Goal: Information Seeking & Learning: Find specific fact

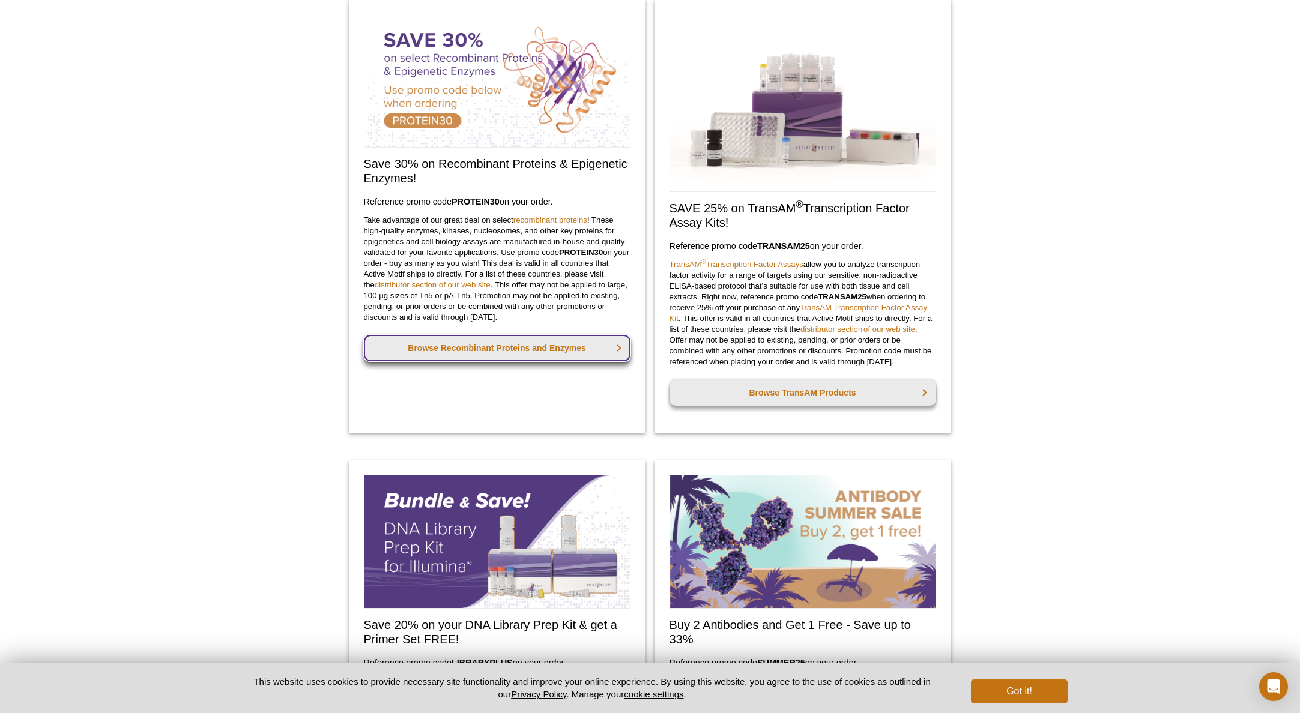
click at [505, 348] on link "Browse Recombinant Proteins and Enzymes" at bounding box center [497, 348] width 267 height 26
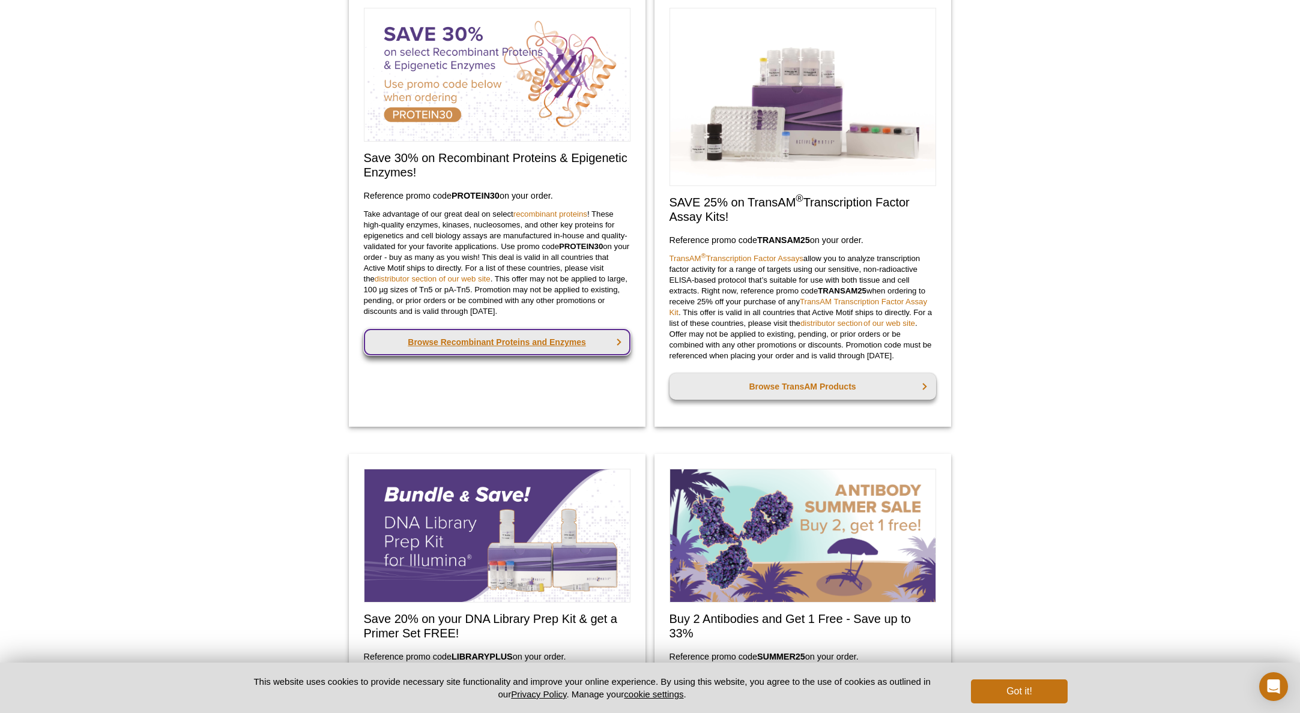
scroll to position [492, 0]
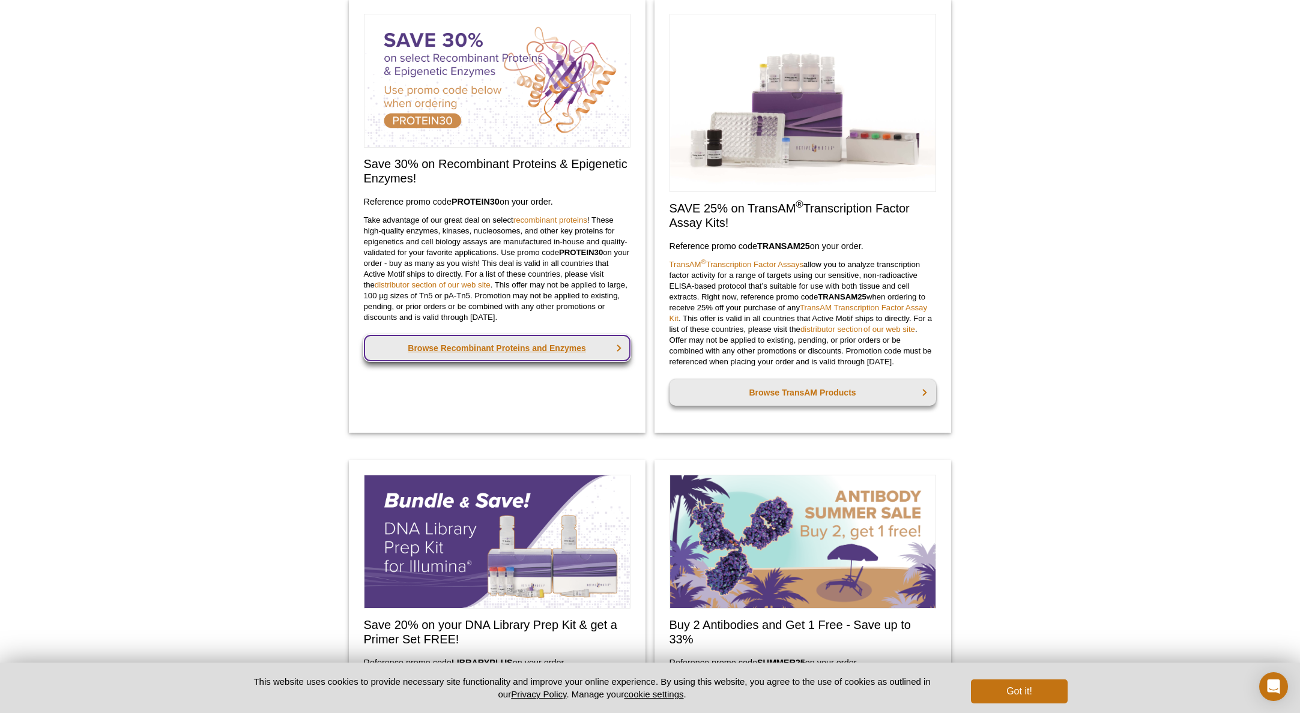
click at [617, 348] on link "Browse Recombinant Proteins and Enzymes" at bounding box center [497, 348] width 267 height 26
click at [501, 349] on link "Browse Recombinant Proteins and Enzymes" at bounding box center [497, 348] width 267 height 26
type textarea "Browse Recombinant Proteins and Enzymes"
click at [526, 354] on link "Browse Recombinant Proteins and Enzymes" at bounding box center [497, 348] width 267 height 26
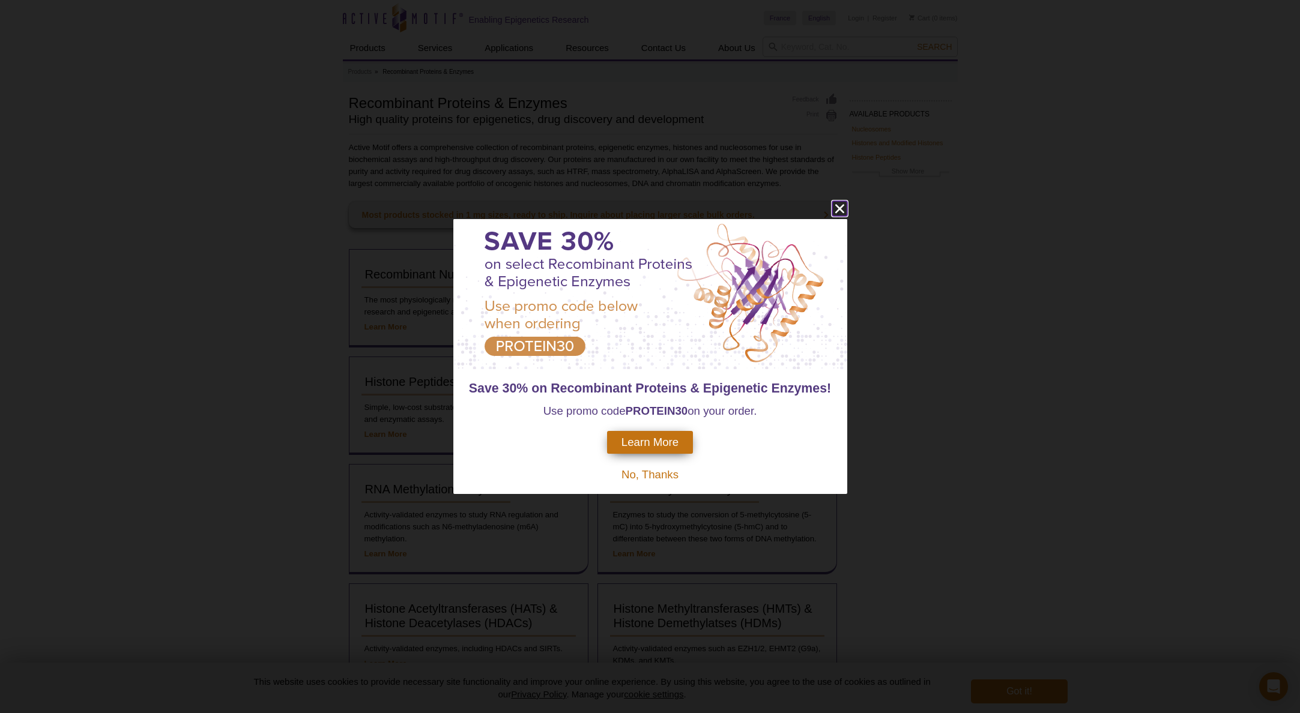
click at [842, 210] on icon "close" at bounding box center [839, 208] width 15 height 15
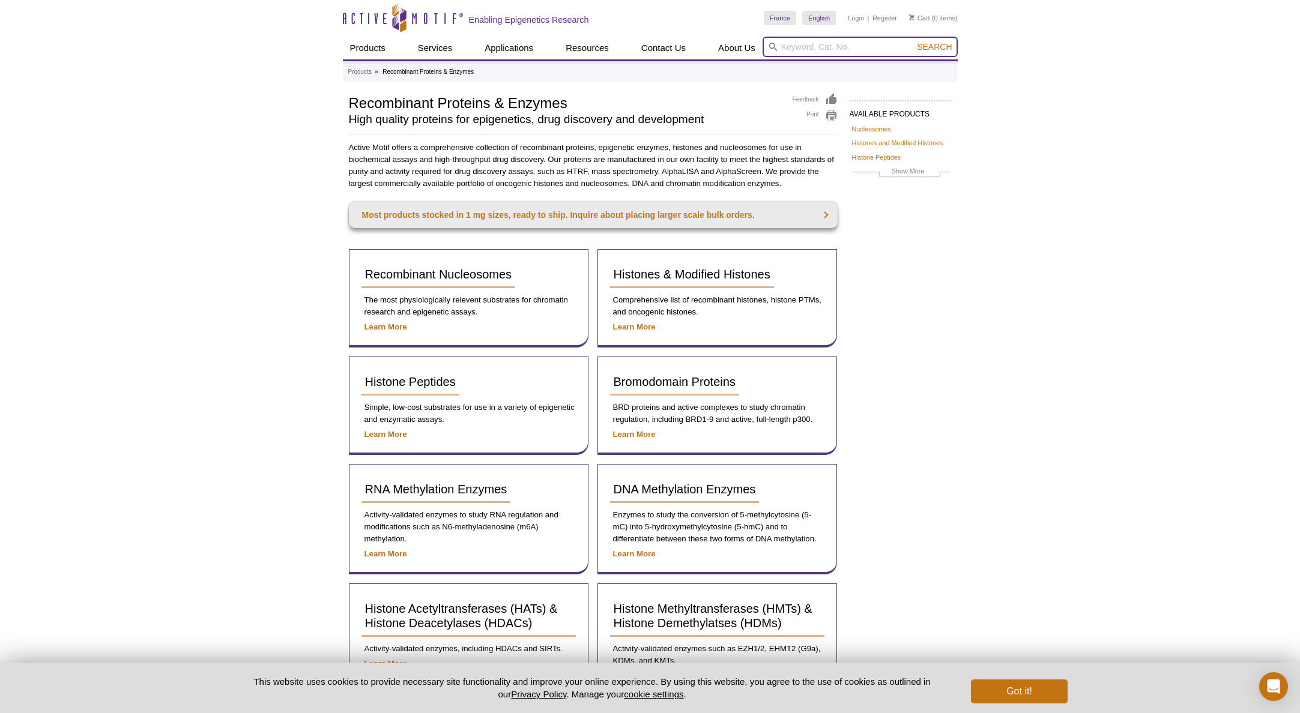
click at [786, 43] on input "search" at bounding box center [859, 47] width 195 height 20
type input "DDX3X"
click at [929, 47] on span "Search" at bounding box center [934, 47] width 35 height 10
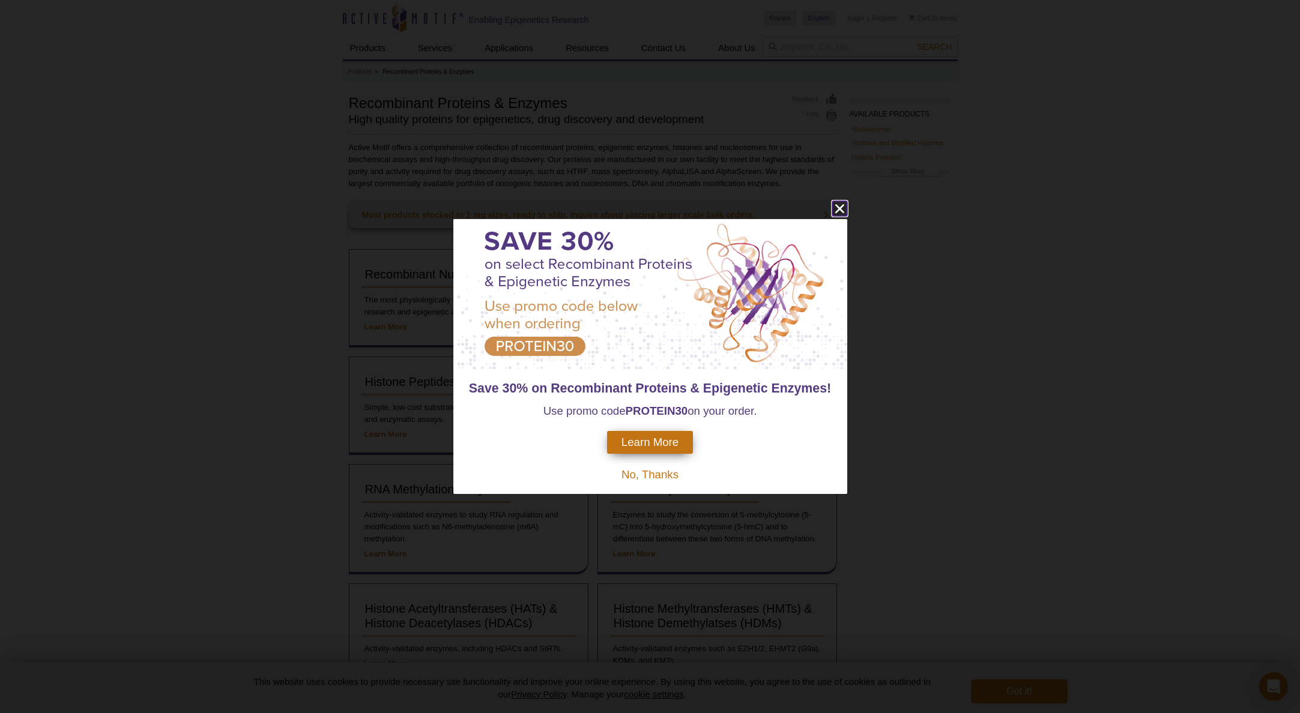
click at [837, 211] on icon "close" at bounding box center [838, 208] width 9 height 9
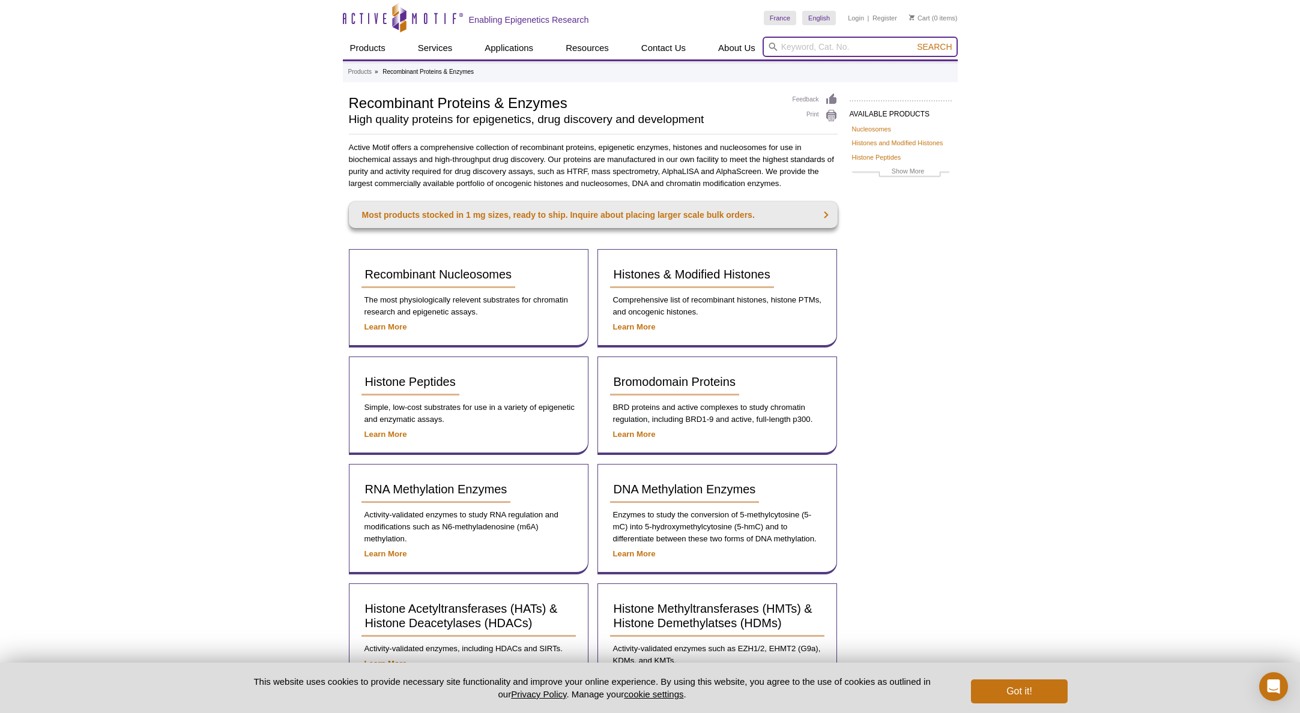
click at [793, 43] on input "search" at bounding box center [859, 47] width 195 height 20
type input "91601 - DDX3 antibody (rAb)"
click at [929, 46] on span "Search" at bounding box center [934, 47] width 35 height 10
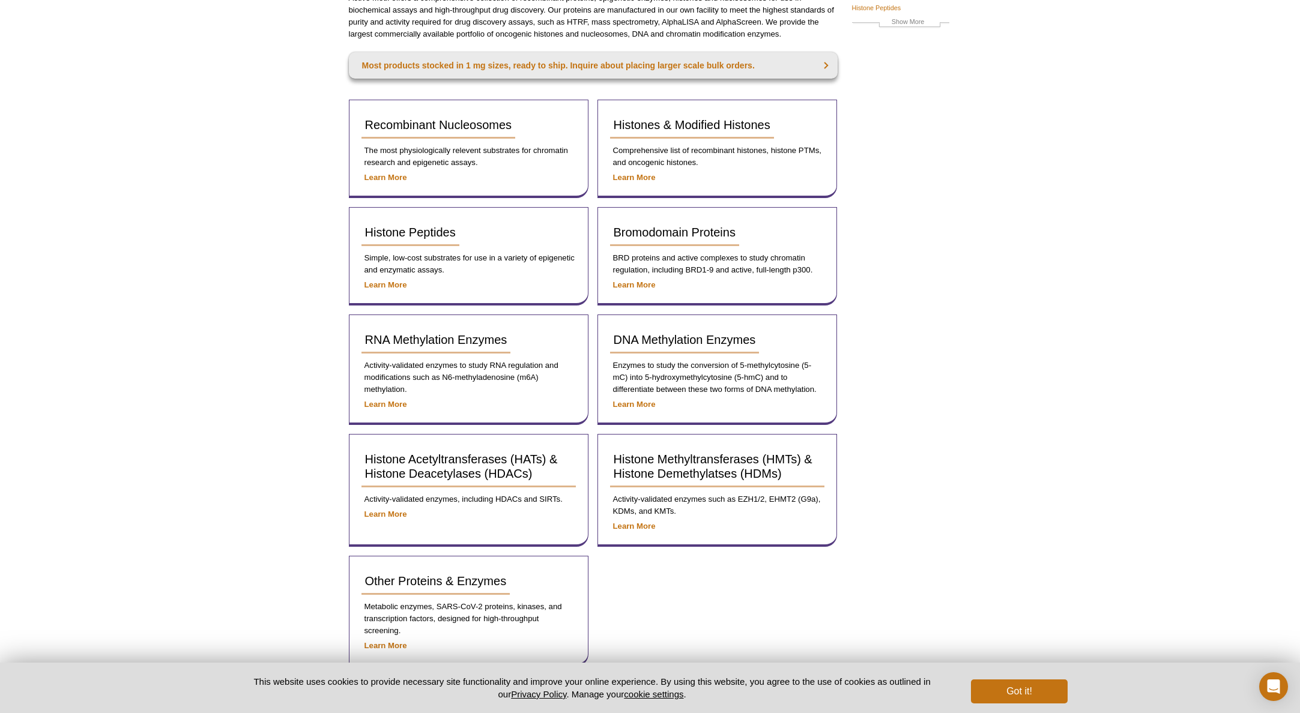
scroll to position [148, 0]
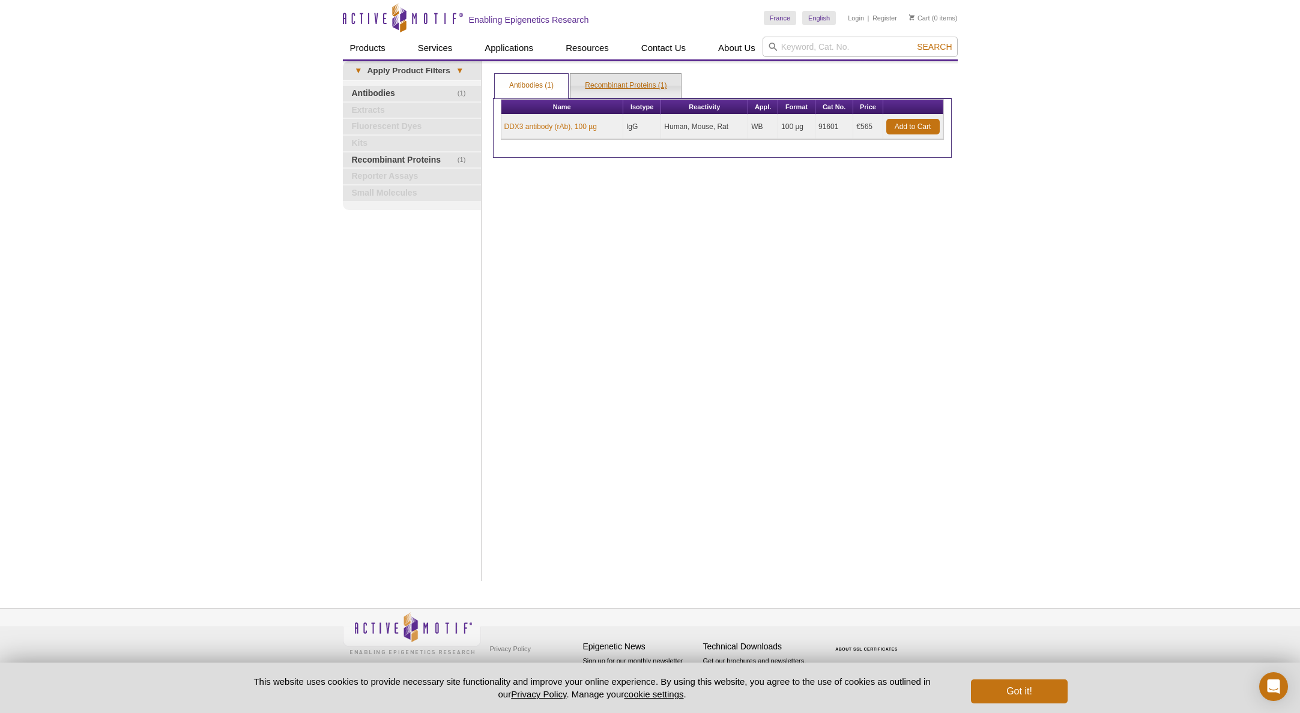
click at [621, 88] on link "Recombinant Proteins (1)" at bounding box center [625, 86] width 110 height 24
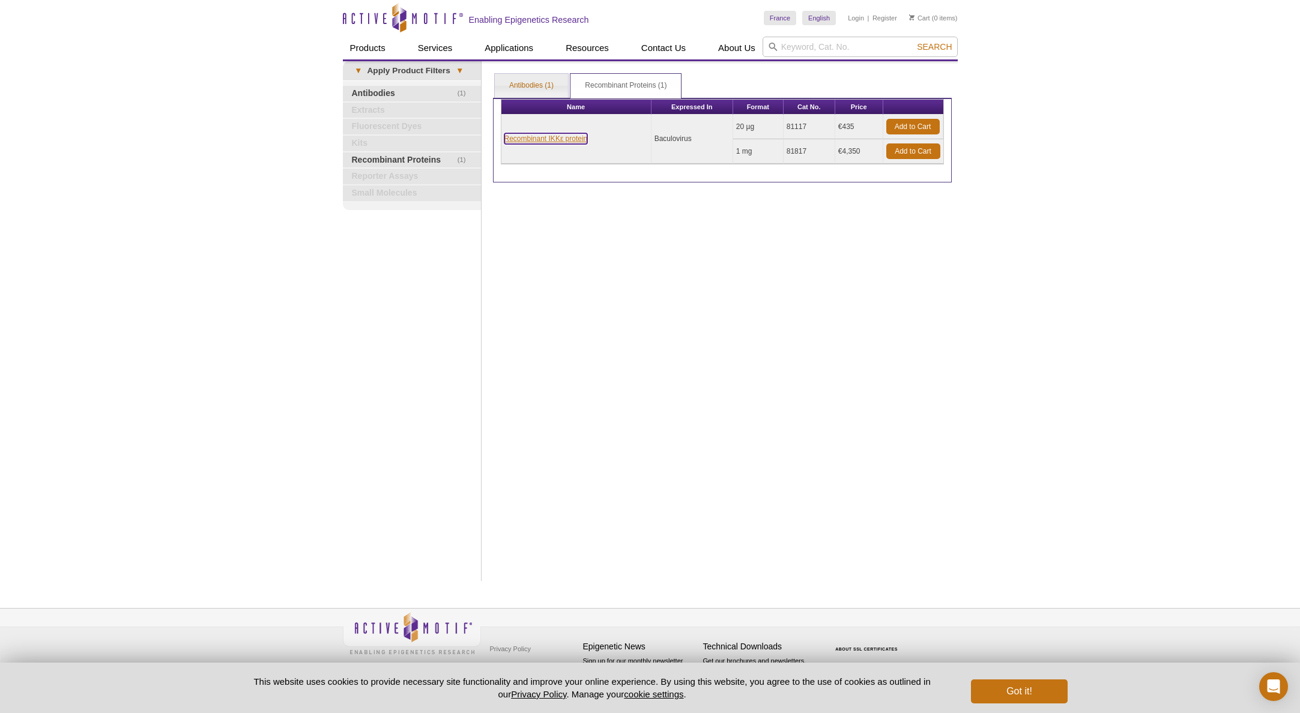
click at [568, 140] on link "Recombinant IKKε protein" at bounding box center [545, 138] width 83 height 11
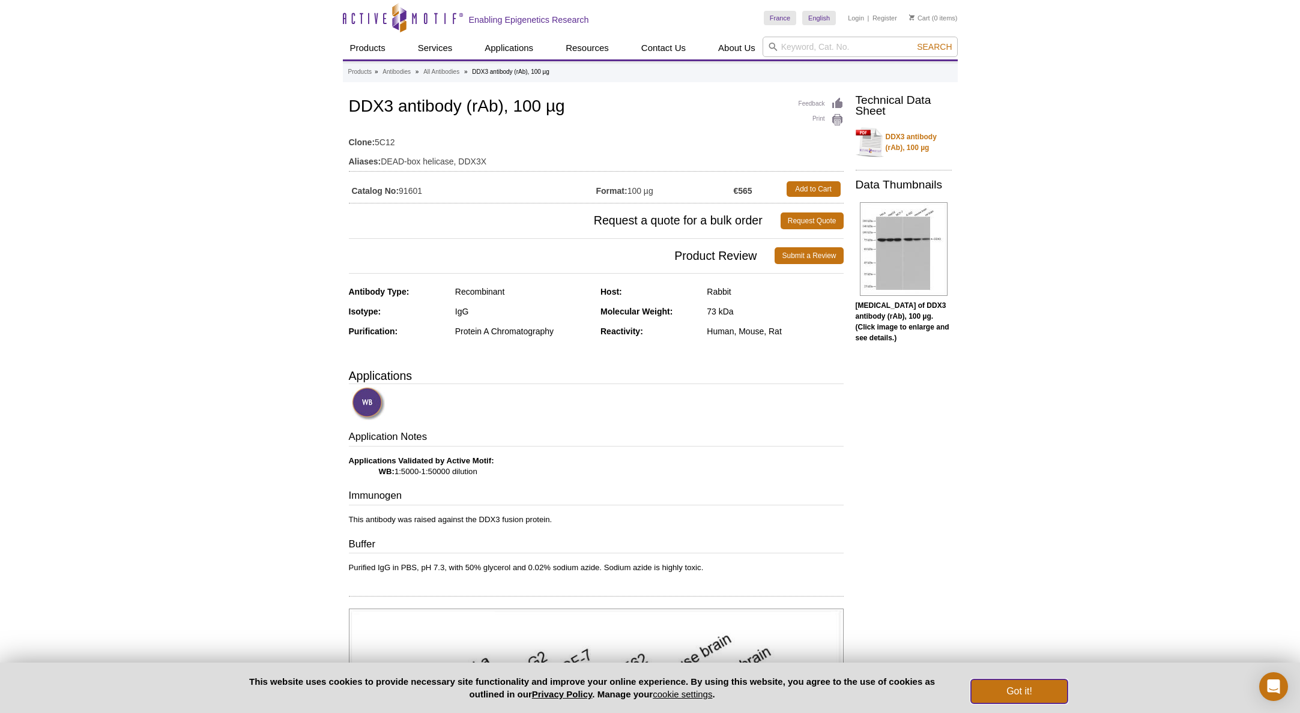
click at [1019, 690] on button "Got it!" at bounding box center [1019, 692] width 96 height 24
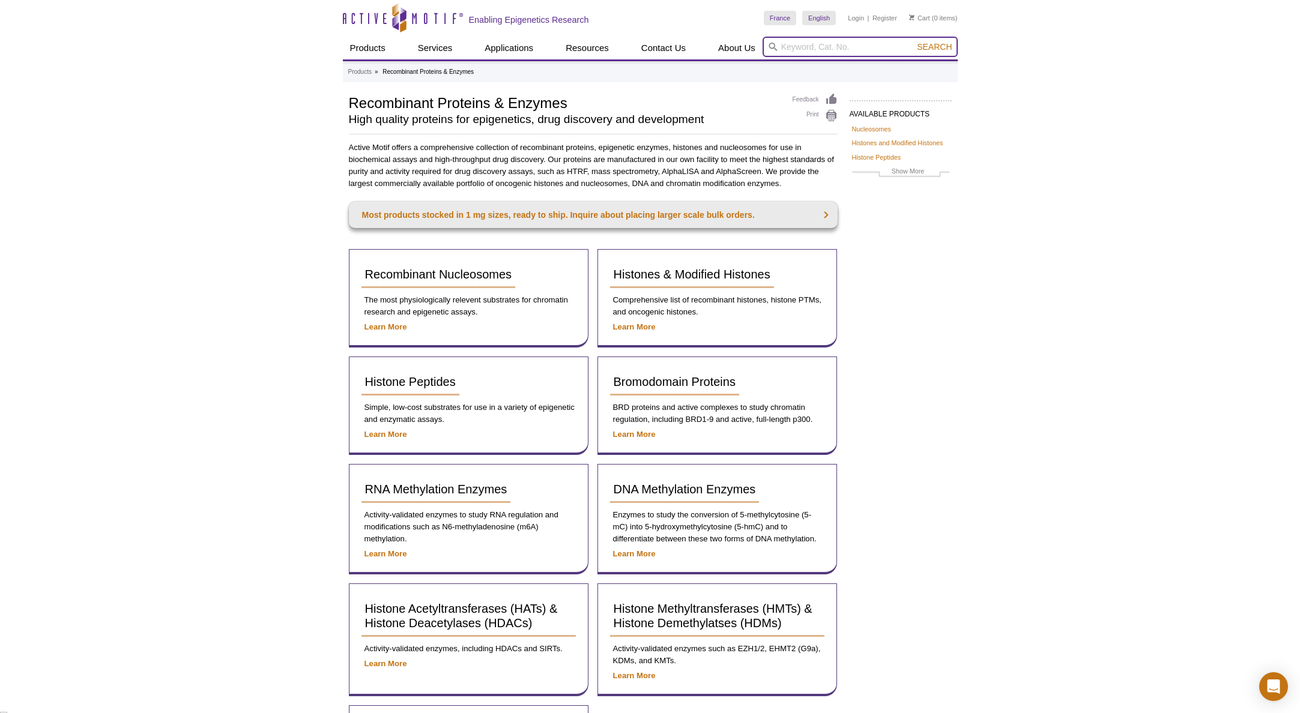
click at [785, 49] on input "search" at bounding box center [859, 47] width 195 height 20
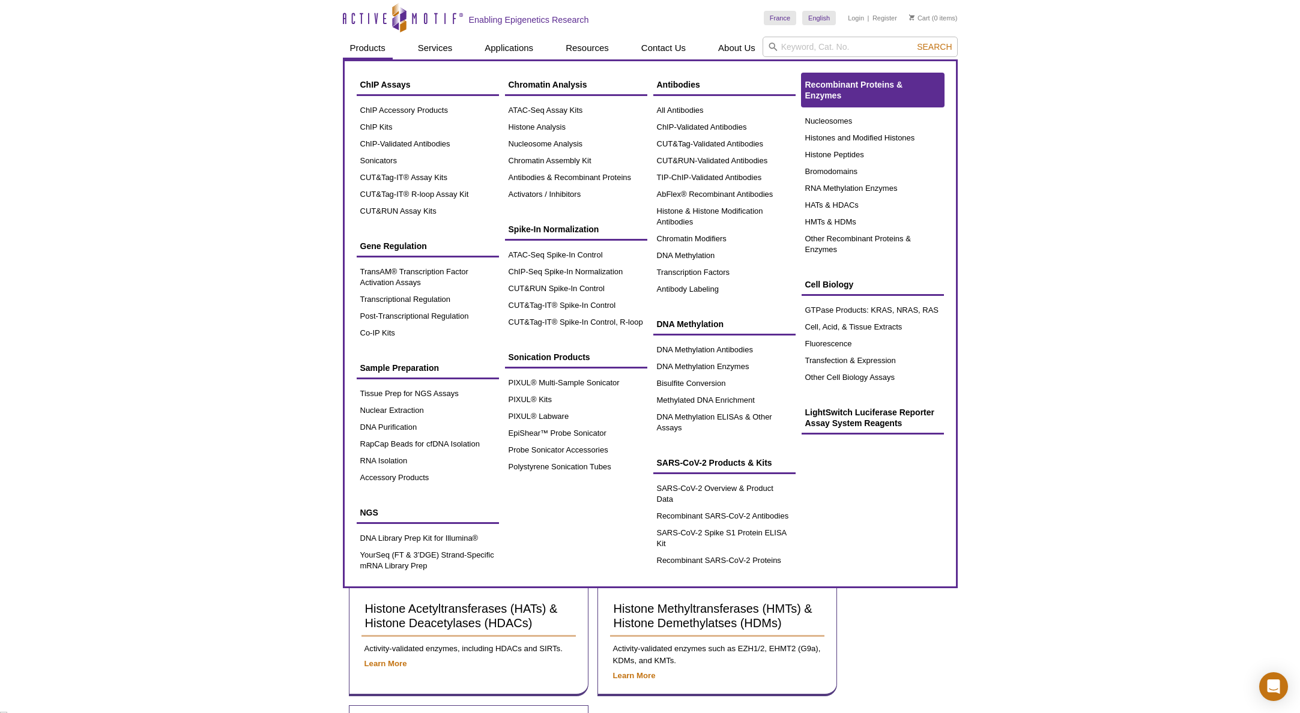
click at [842, 99] on link "Recombinant Proteins & Enzymes" at bounding box center [872, 90] width 142 height 34
click at [836, 94] on span "Recombinant Proteins & Enzymes" at bounding box center [854, 90] width 98 height 20
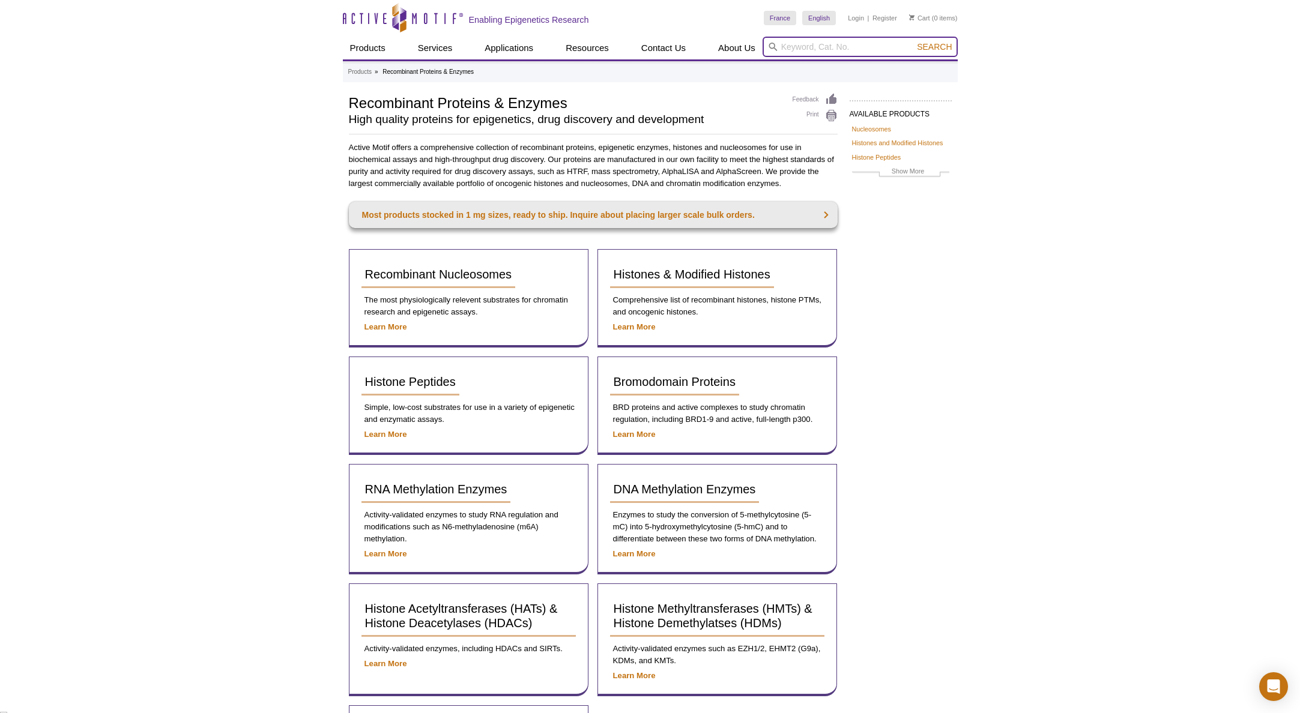
click at [799, 49] on input "search" at bounding box center [859, 47] width 195 height 20
type input "DDX3X"
click at [913, 41] on button "Search" at bounding box center [934, 46] width 42 height 11
click at [943, 48] on span "Search" at bounding box center [934, 47] width 35 height 10
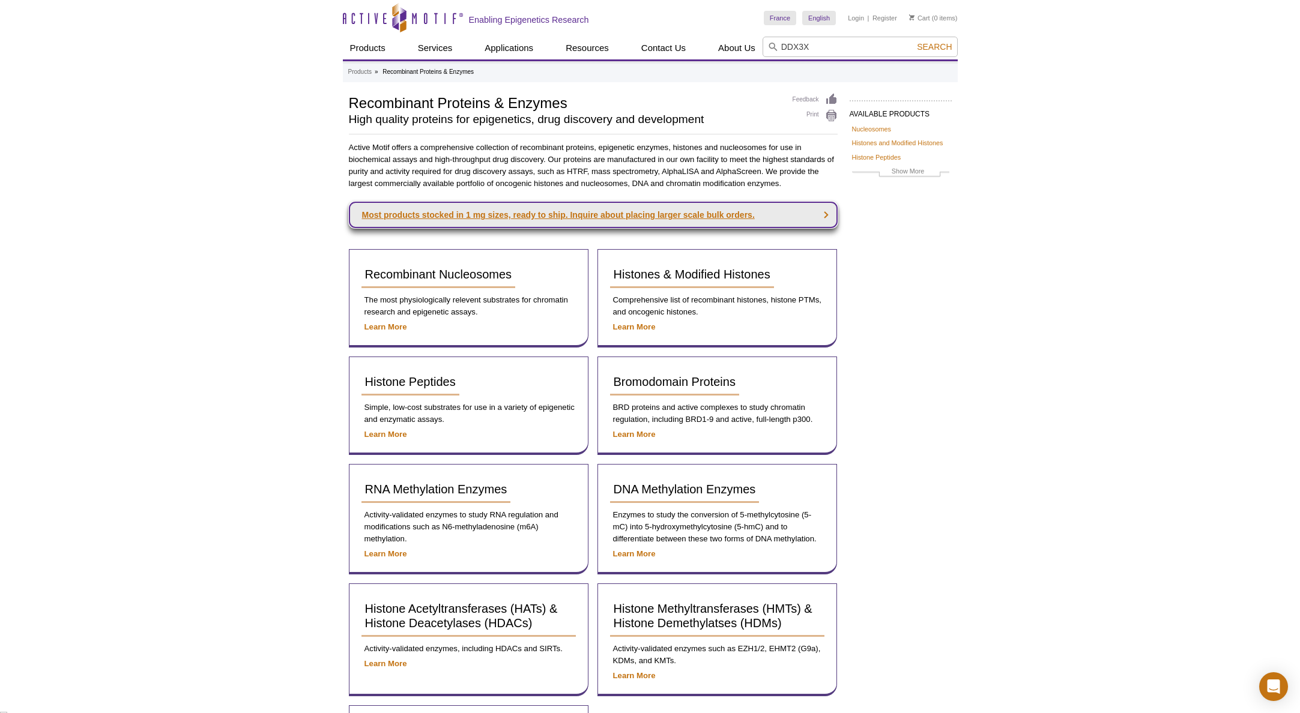
click at [827, 215] on link "Most products stocked in 1 mg sizes, ready to ship. Inquire about placing large…" at bounding box center [593, 215] width 489 height 26
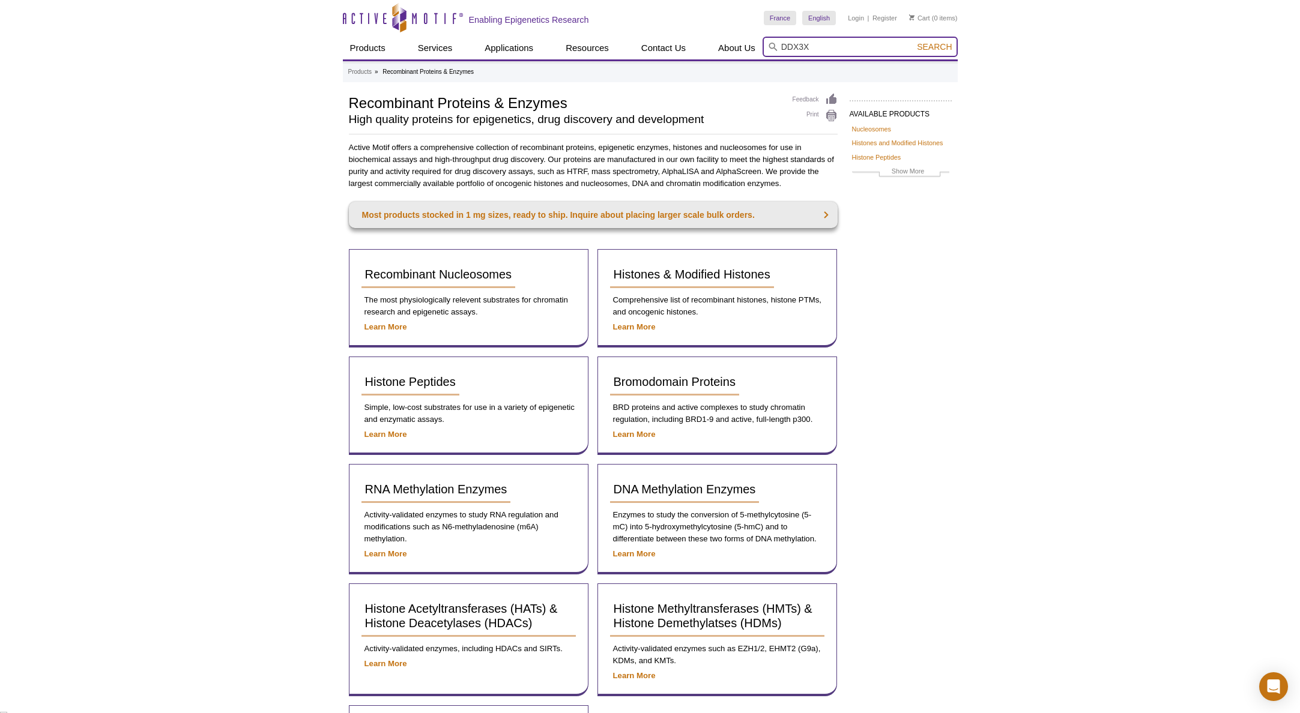
click at [827, 47] on input "DDX3X" at bounding box center [859, 47] width 195 height 20
click at [937, 44] on span "Search" at bounding box center [934, 47] width 35 height 10
click at [821, 46] on input "DDX3X" at bounding box center [859, 47] width 195 height 20
click at [935, 52] on button "Search" at bounding box center [934, 46] width 42 height 11
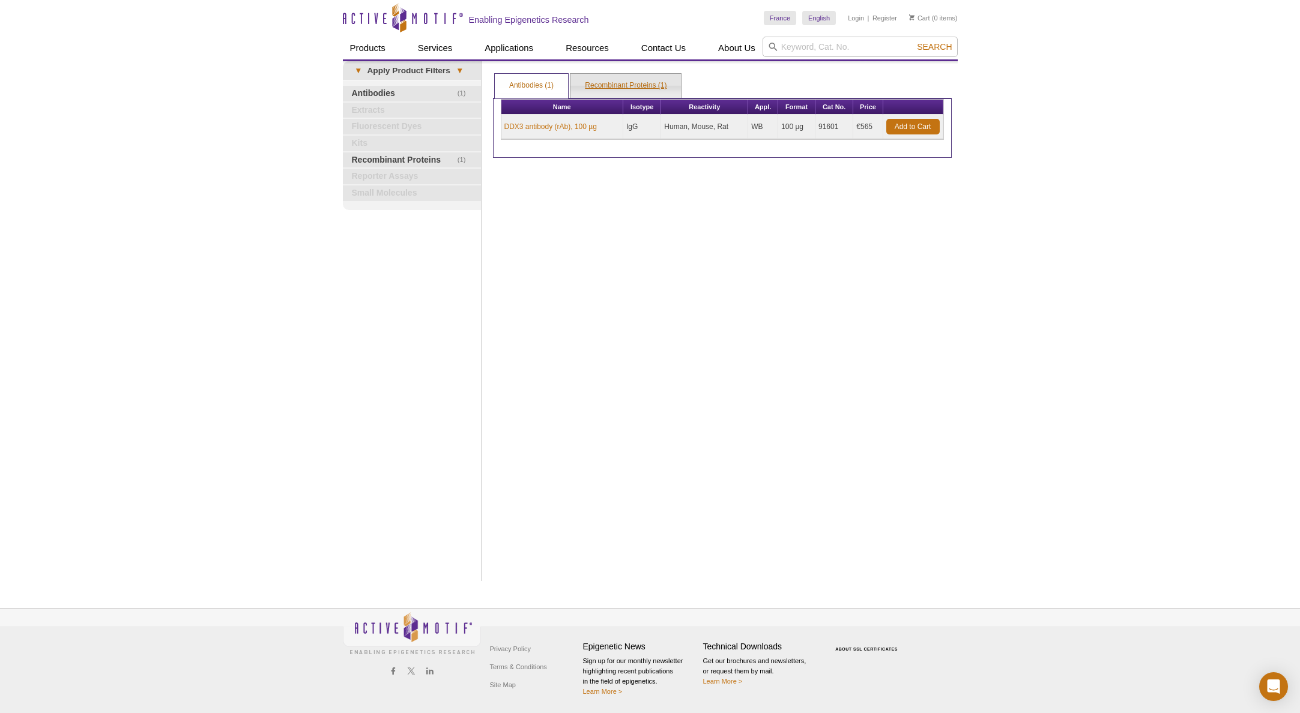
click at [617, 85] on link "Recombinant Proteins (1)" at bounding box center [625, 86] width 110 height 24
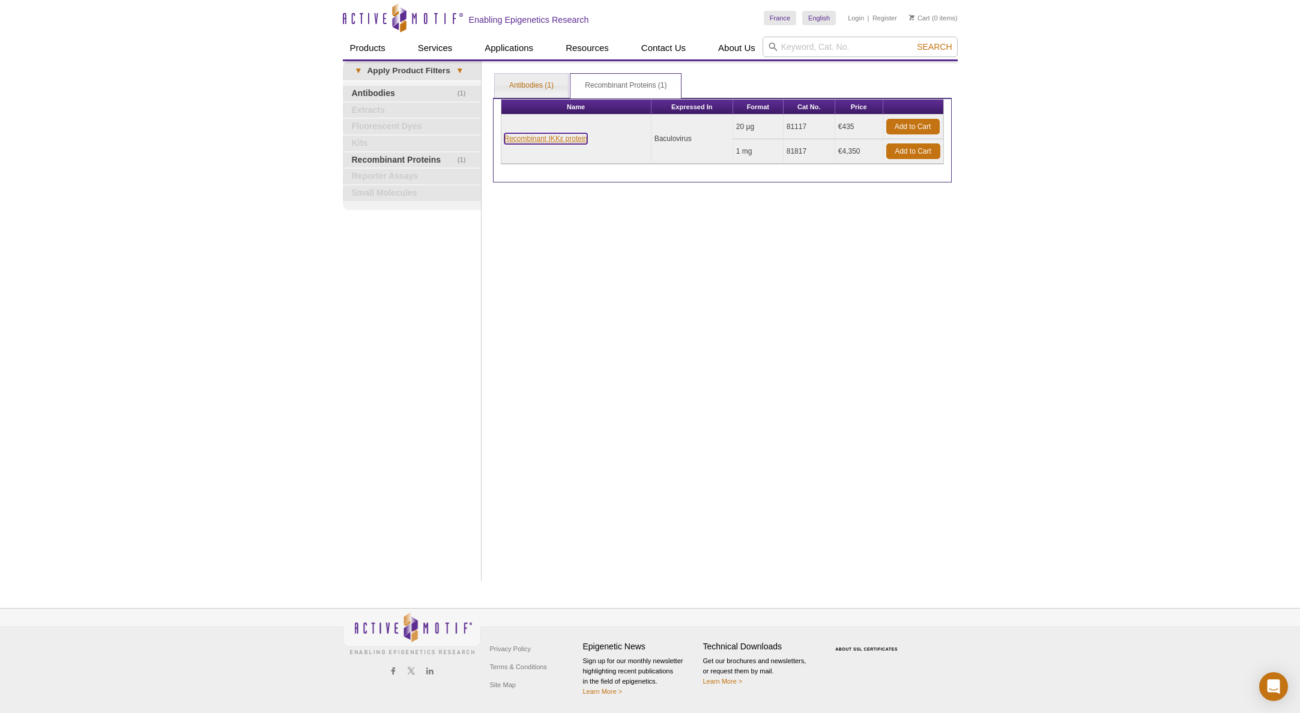
click at [567, 137] on link "Recombinant IKKε protein" at bounding box center [545, 138] width 83 height 11
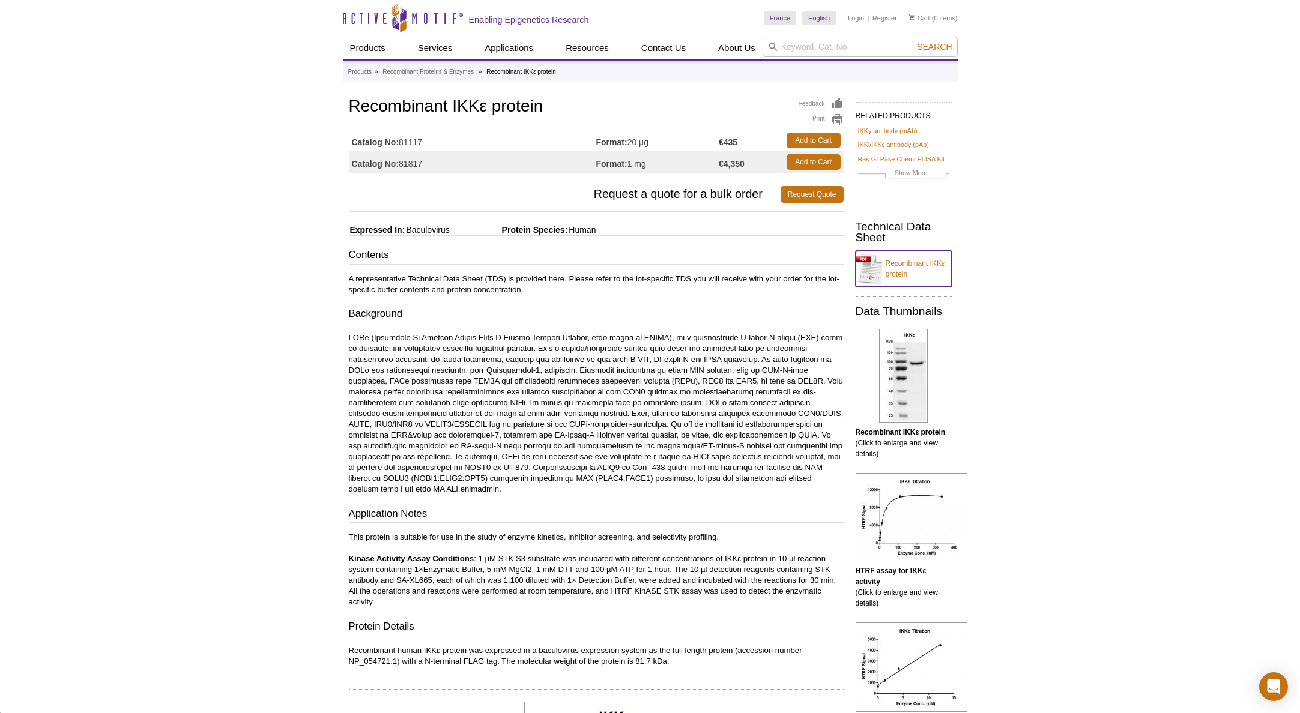
click at [912, 264] on link "Recombinant IKKε protein" at bounding box center [903, 269] width 96 height 36
